Goal: Task Accomplishment & Management: Manage account settings

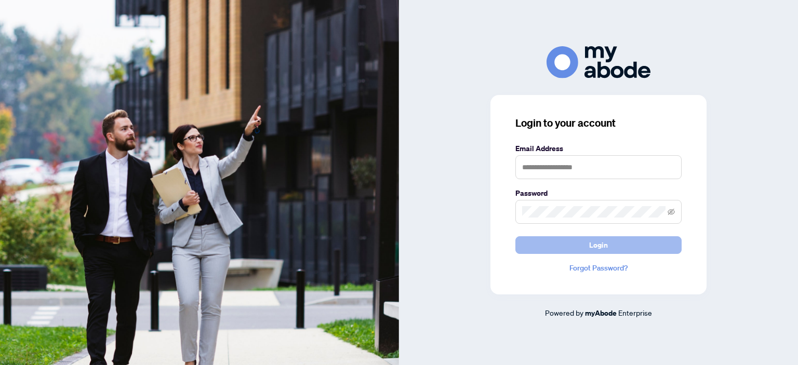
click at [622, 245] on button "Login" at bounding box center [599, 246] width 166 height 18
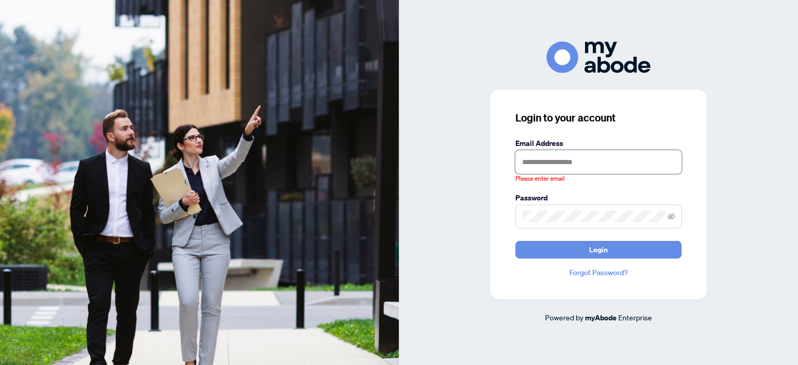
click at [574, 160] on input "text" at bounding box center [599, 162] width 166 height 24
click at [553, 164] on input "text" at bounding box center [599, 162] width 166 height 24
type input "**********"
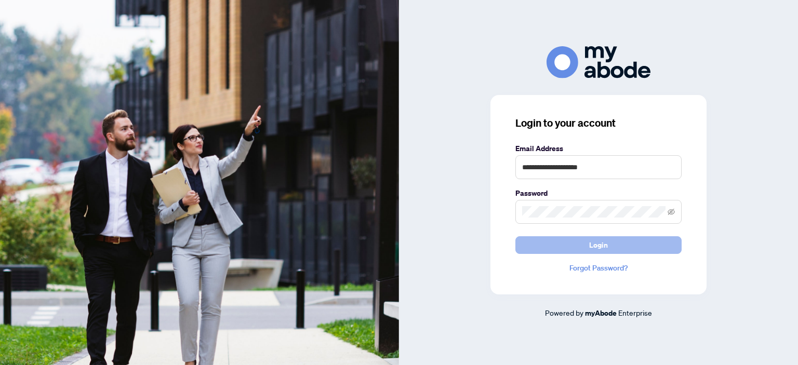
click at [601, 245] on span "Login" at bounding box center [598, 245] width 19 height 17
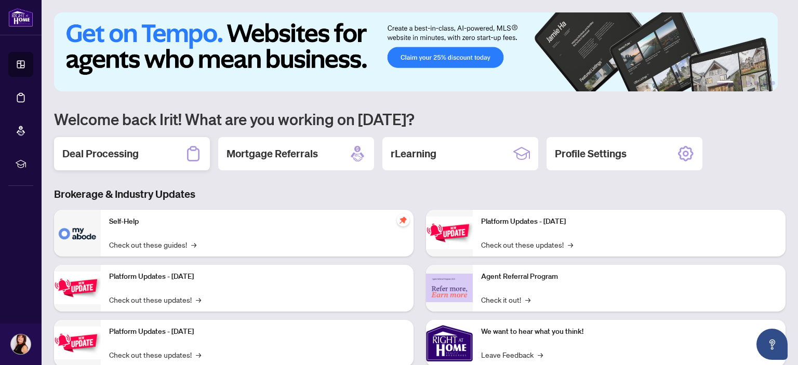
click at [135, 154] on h2 "Deal Processing" at bounding box center [100, 154] width 76 height 15
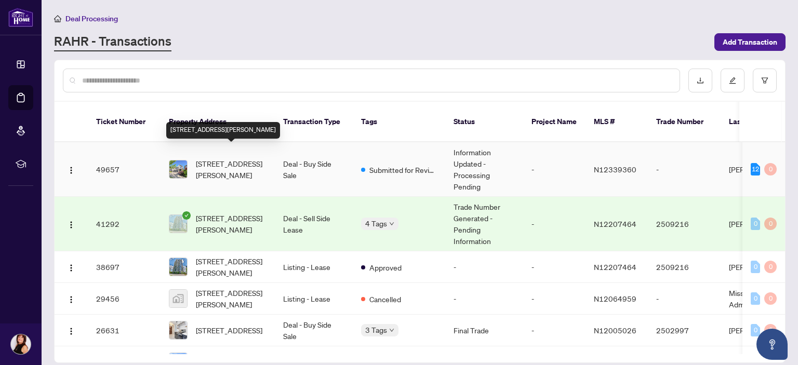
click at [220, 161] on span "[STREET_ADDRESS][PERSON_NAME]" at bounding box center [231, 169] width 71 height 23
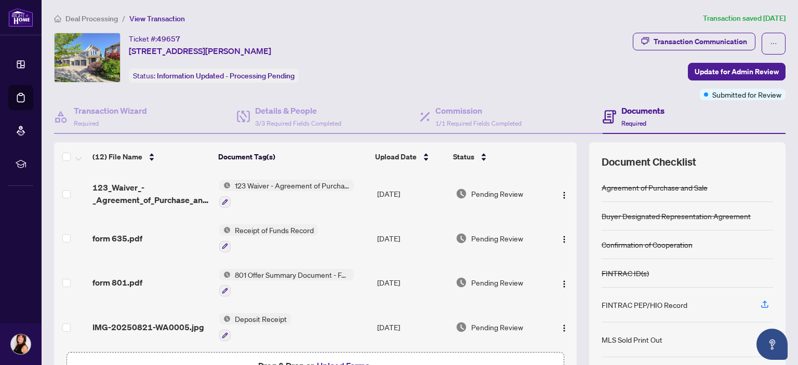
click at [645, 110] on h4 "Documents" at bounding box center [643, 110] width 43 height 12
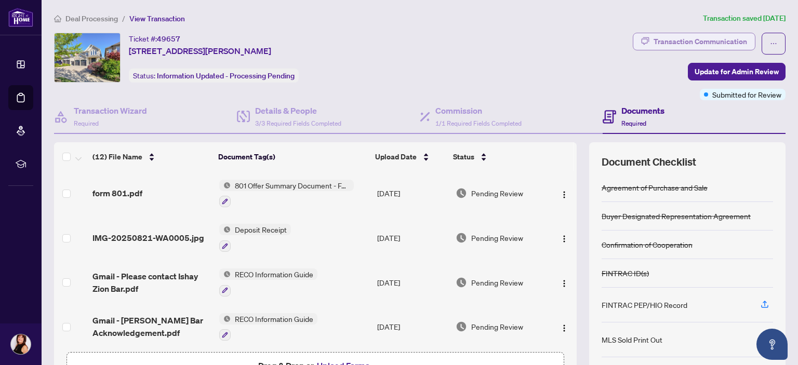
click at [700, 37] on div "Transaction Communication" at bounding box center [701, 41] width 94 height 17
